Goal: Find contact information: Find contact information

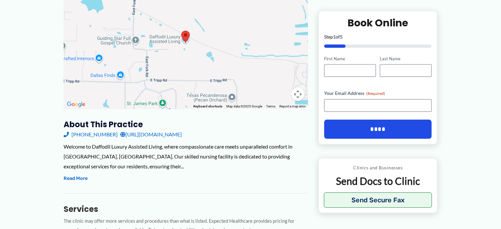
scroll to position [120, 0]
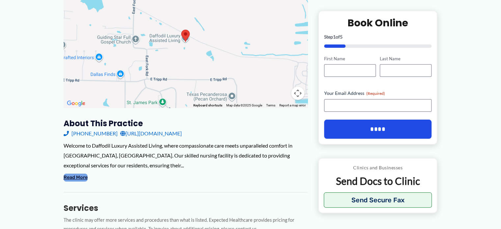
click at [74, 179] on button "Read More" at bounding box center [76, 177] width 24 height 8
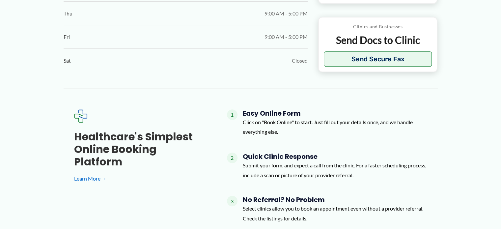
scroll to position [564, 0]
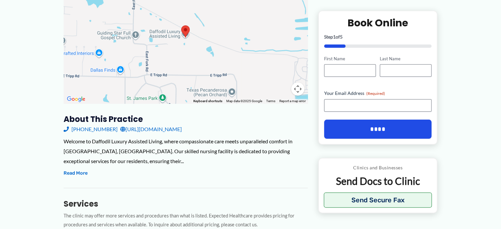
scroll to position [107, 0]
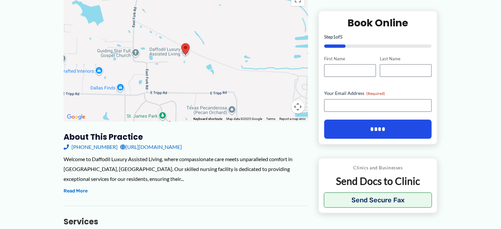
click at [149, 144] on link "[URL][DOMAIN_NAME]" at bounding box center [151, 147] width 62 height 10
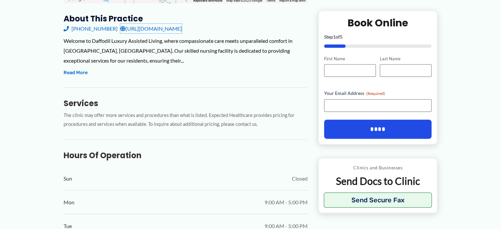
scroll to position [225, 0]
